Goal: Book appointment/travel/reservation

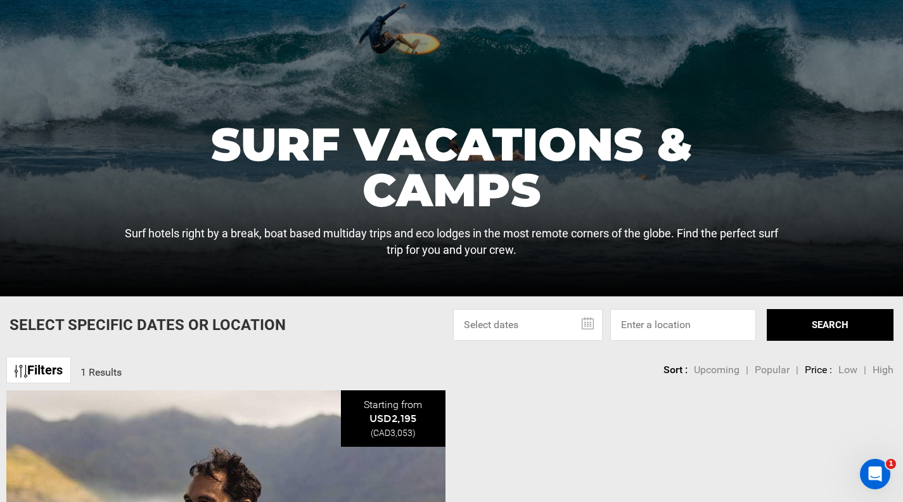
scroll to position [154, 0]
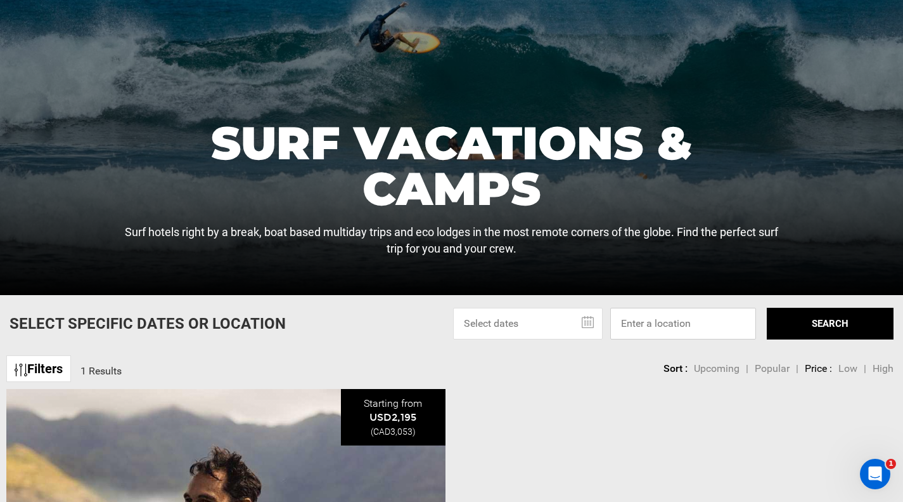
click at [642, 326] on input at bounding box center [684, 324] width 146 height 32
click at [825, 329] on button "SEARCH" at bounding box center [830, 324] width 127 height 32
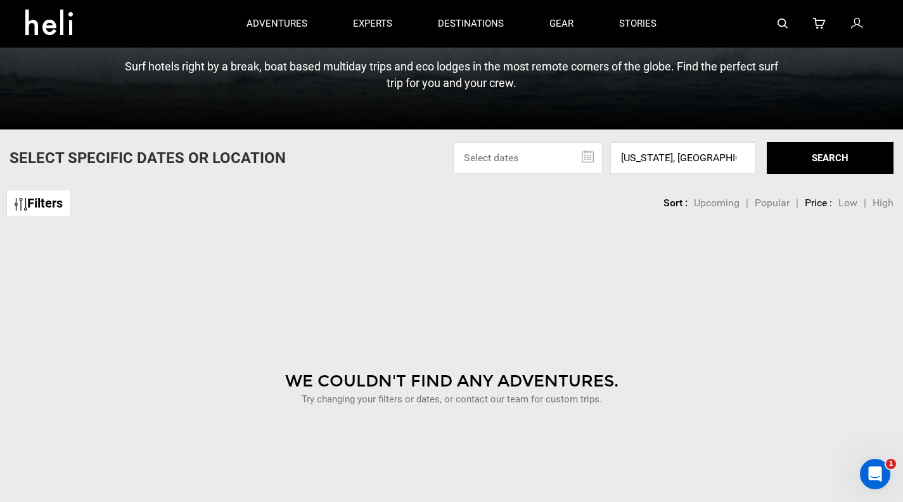
scroll to position [318, 0]
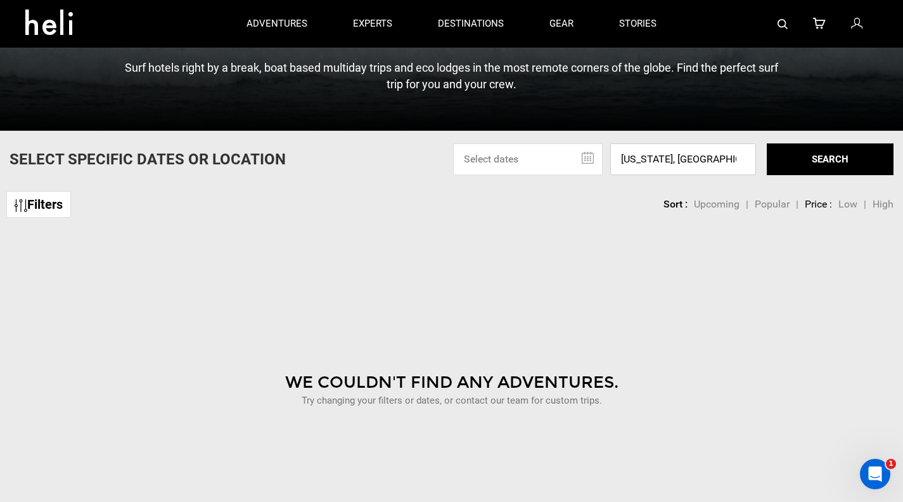
click at [678, 164] on input "[US_STATE], [GEOGRAPHIC_DATA]" at bounding box center [684, 159] width 146 height 32
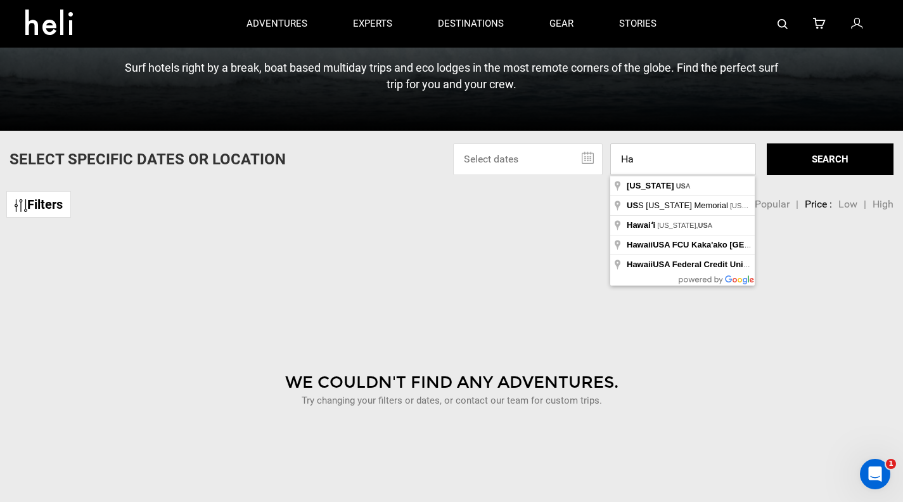
type input "H"
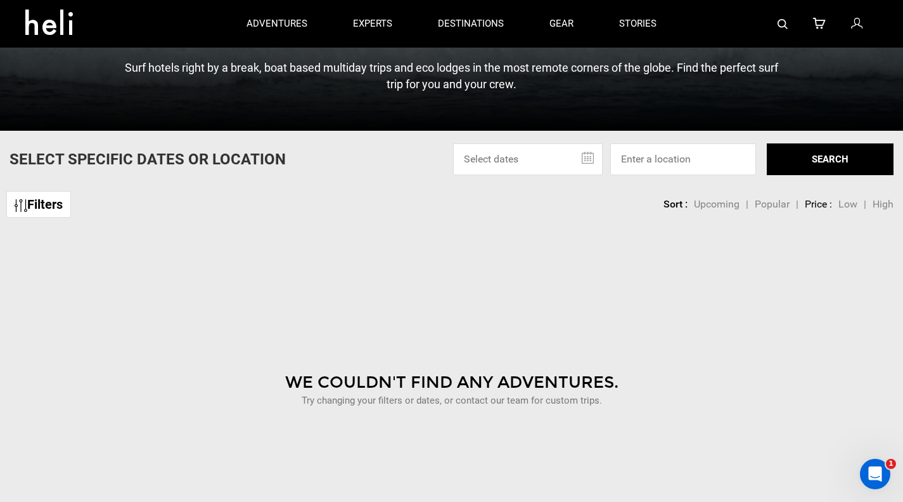
click at [787, 161] on button "SEARCH" at bounding box center [830, 159] width 127 height 32
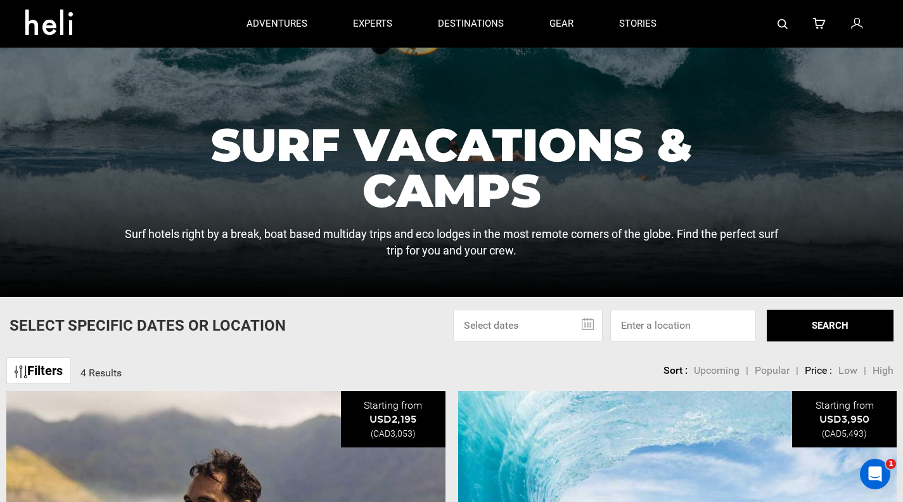
scroll to position [152, 0]
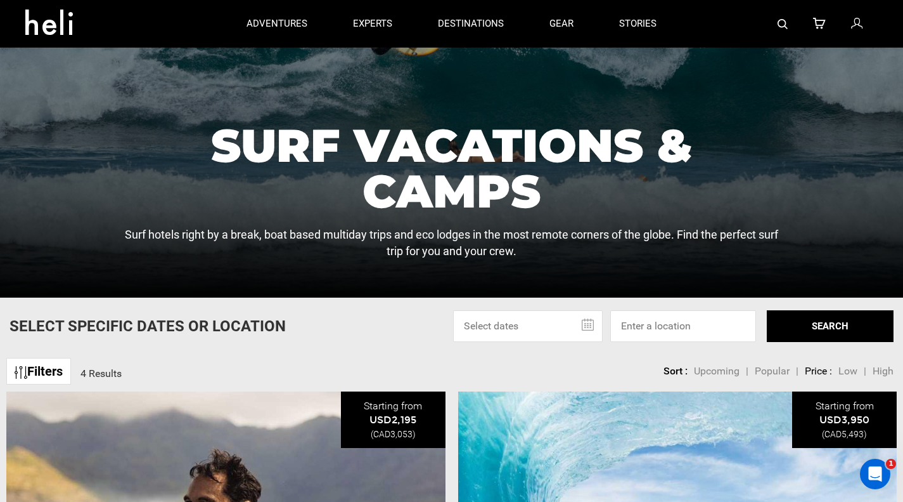
click at [715, 371] on span "Upcoming" at bounding box center [717, 371] width 46 height 12
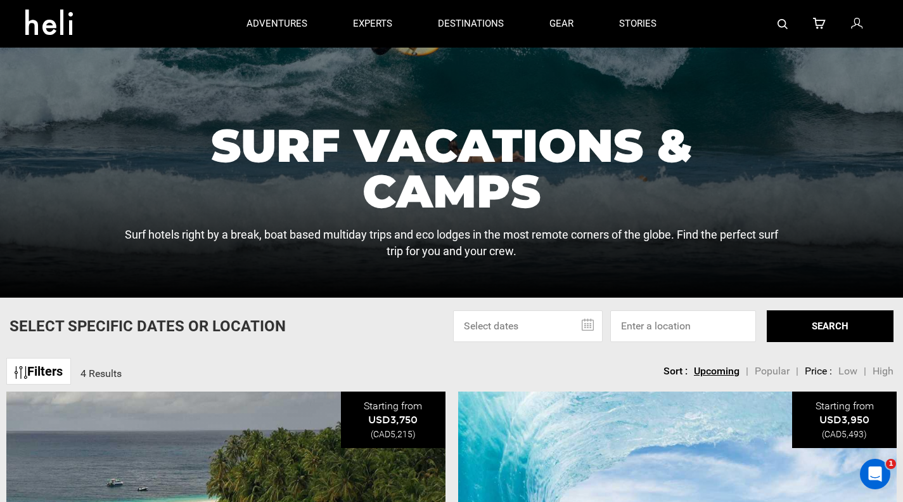
click at [837, 323] on button "SEARCH" at bounding box center [830, 326] width 127 height 32
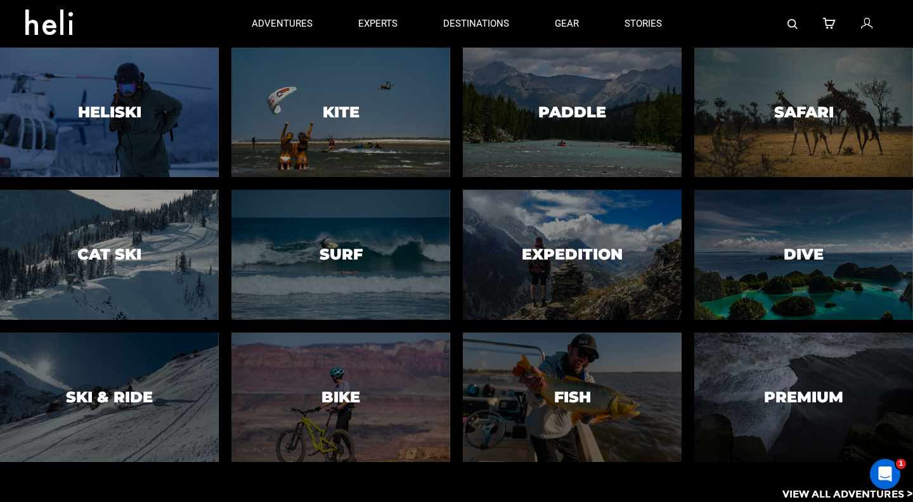
click at [325, 234] on div at bounding box center [341, 254] width 223 height 132
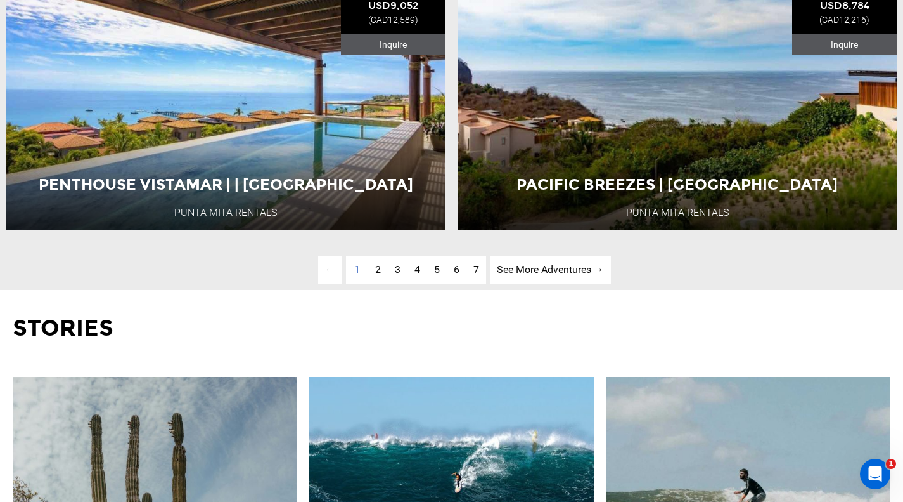
scroll to position [3287, 0]
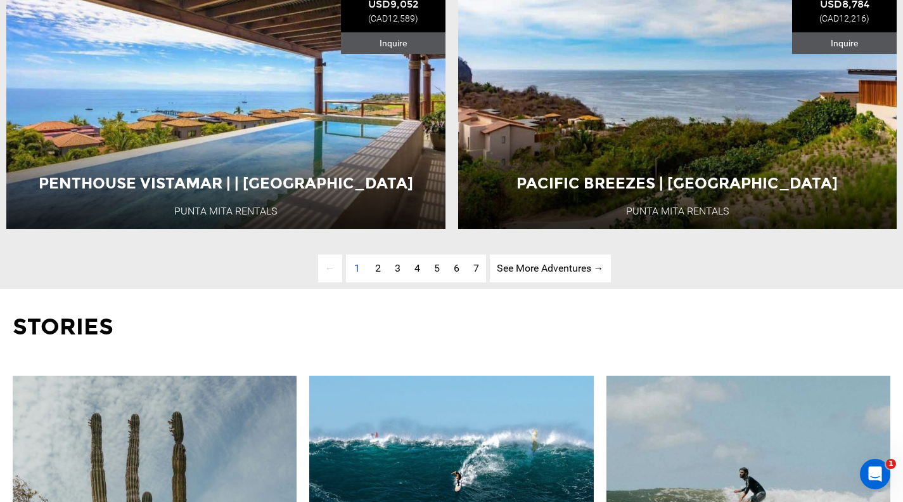
click at [379, 274] on span "2" at bounding box center [378, 268] width 6 height 12
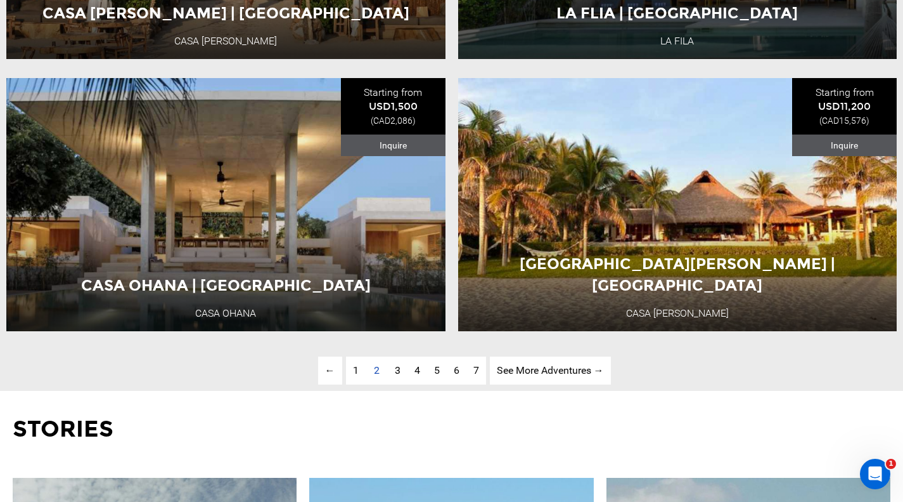
scroll to position [3205, 0]
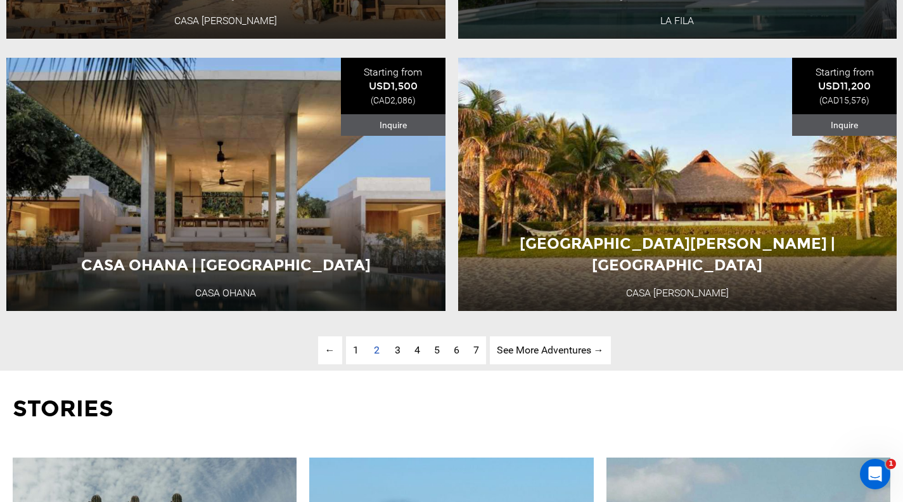
click at [398, 356] on span "3" at bounding box center [398, 350] width 6 height 12
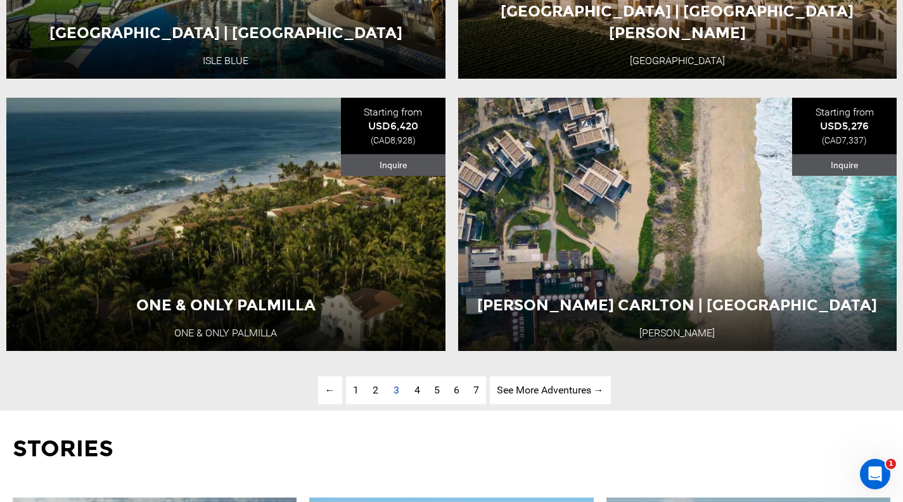
scroll to position [3166, 0]
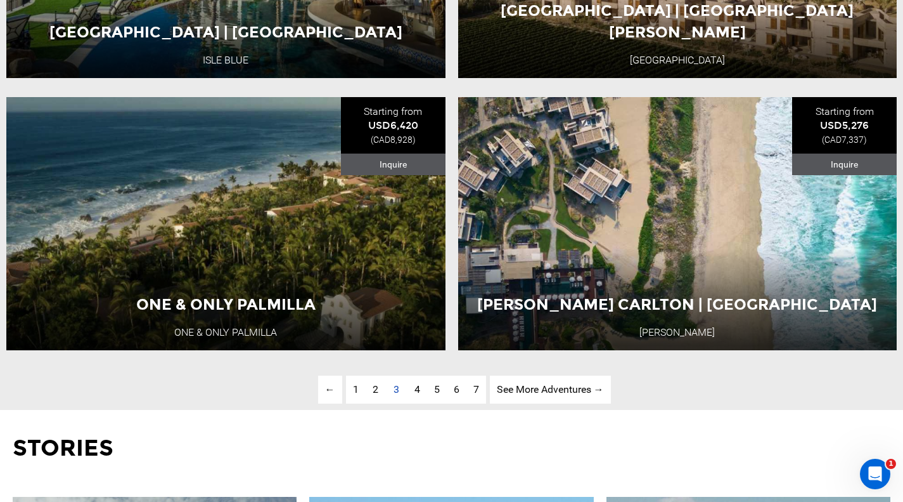
click at [417, 395] on span "4" at bounding box center [418, 389] width 6 height 12
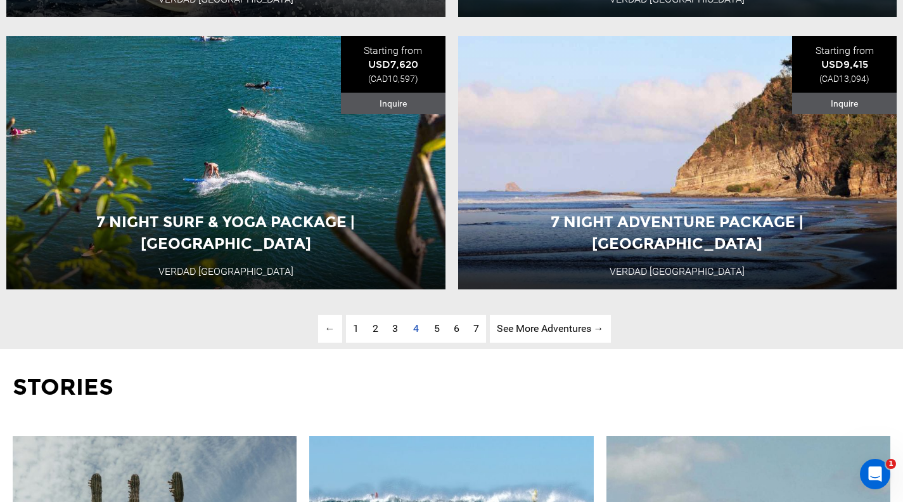
scroll to position [3227, 0]
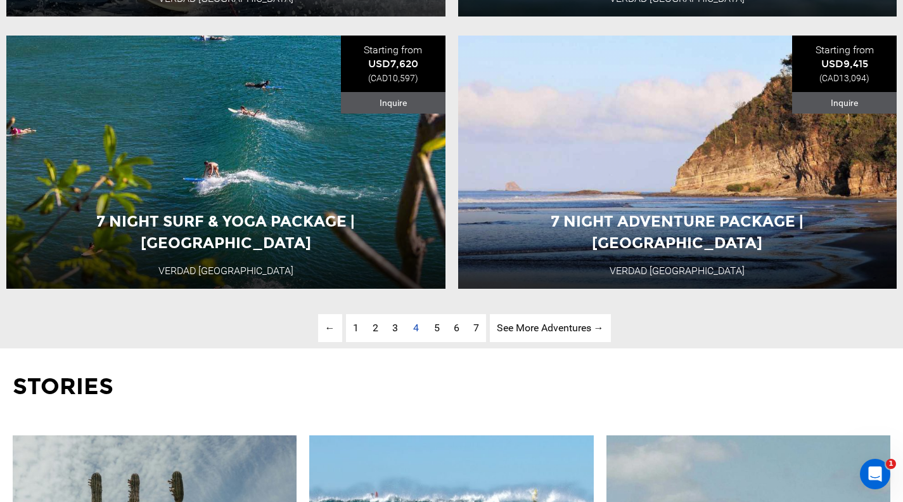
click at [437, 342] on link "page 5" at bounding box center [437, 328] width 20 height 29
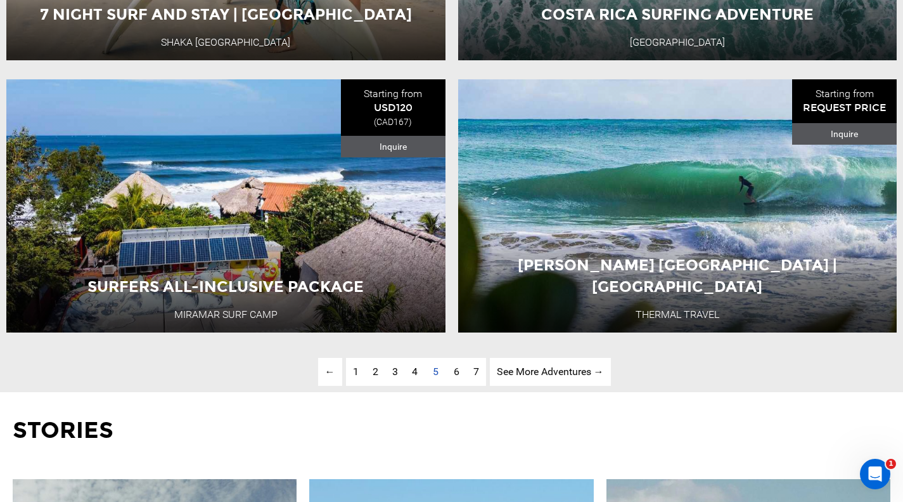
scroll to position [3198, 0]
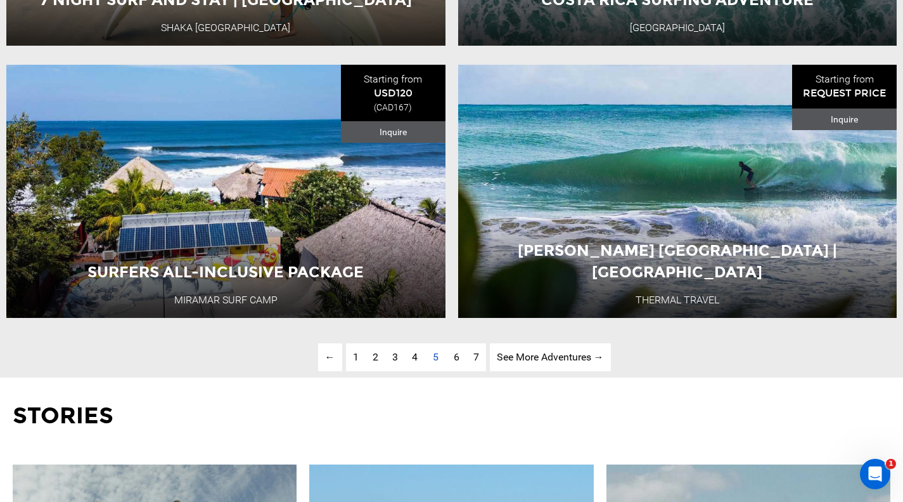
click at [462, 372] on link "page 6" at bounding box center [457, 357] width 20 height 29
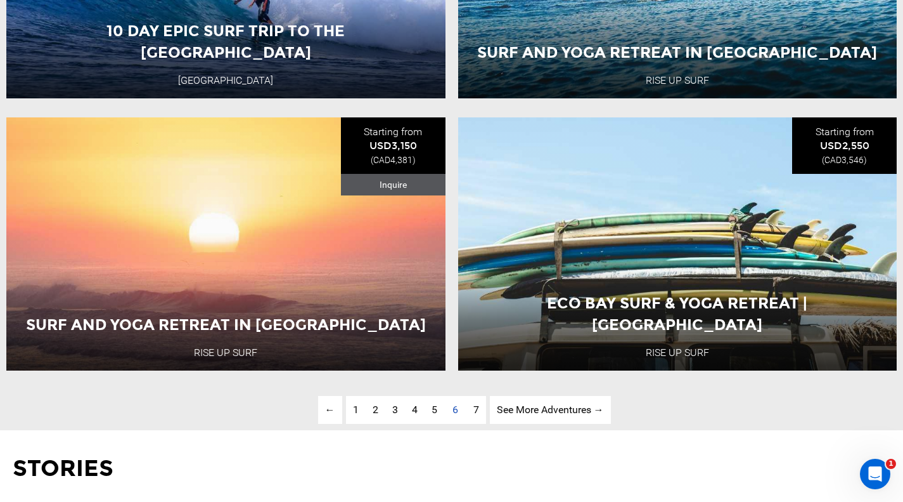
scroll to position [3146, 0]
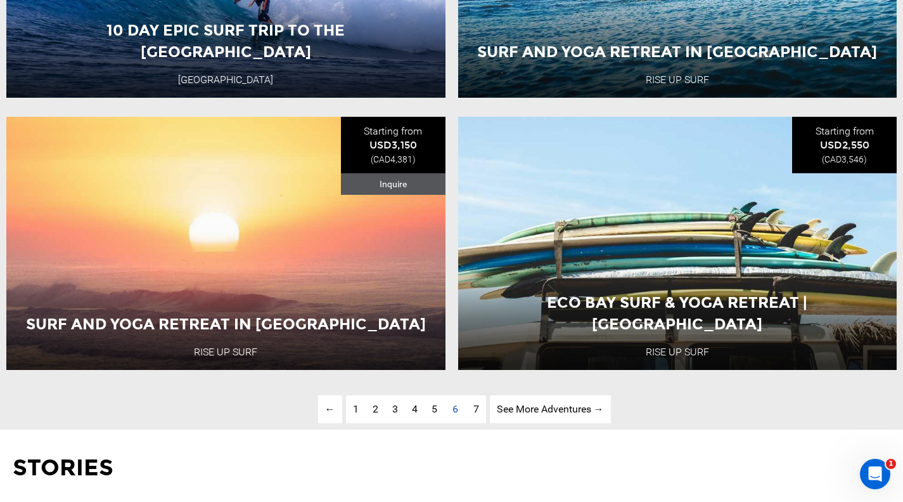
click at [475, 415] on span "7" at bounding box center [477, 409] width 6 height 12
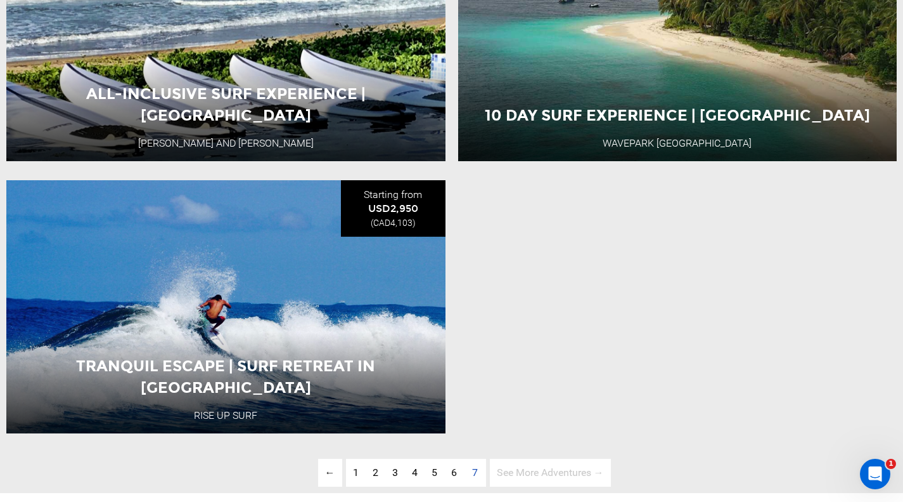
scroll to position [635, 0]
